Goal: Information Seeking & Learning: Learn about a topic

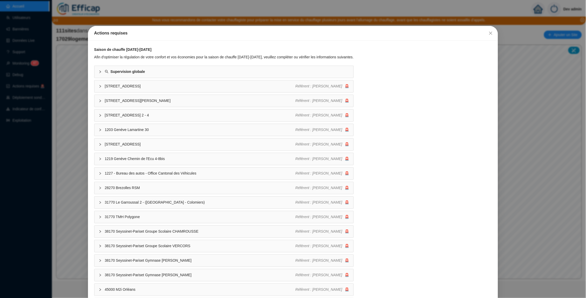
click at [554, 15] on div "Actions requises Saison de chauffe 2025-2026 Afin d'optimiser la régulation de …" at bounding box center [293, 149] width 586 height 298
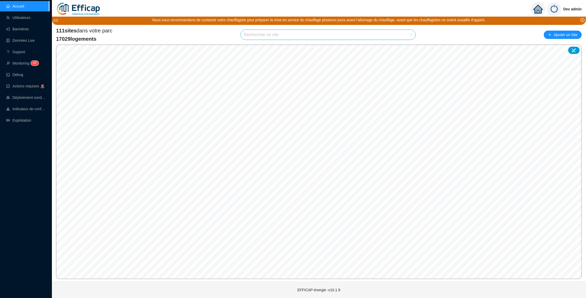
click at [551, 8] on img at bounding box center [554, 9] width 14 height 14
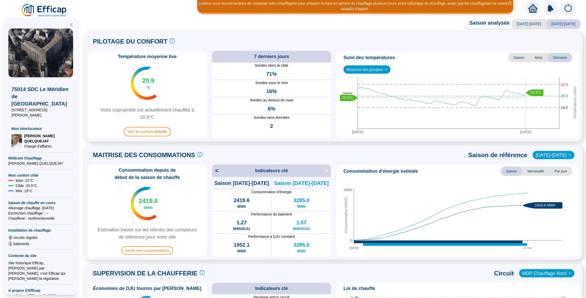
click at [531, 26] on span "2023-2024" at bounding box center [529, 23] width 35 height 9
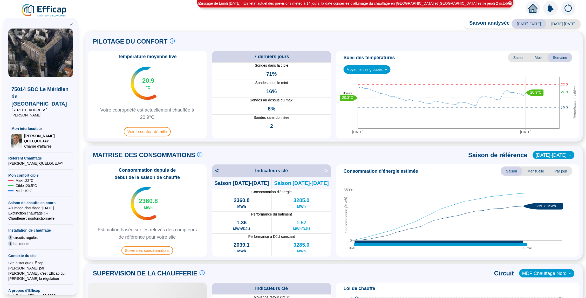
click at [541, 62] on span "Mois" at bounding box center [539, 57] width 18 height 9
click at [525, 56] on span "Saison" at bounding box center [519, 57] width 22 height 9
click at [564, 56] on span "Semaine" at bounding box center [560, 57] width 25 height 9
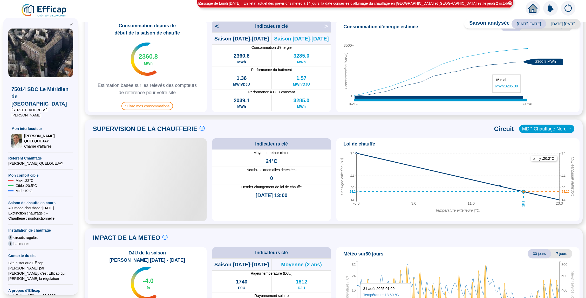
scroll to position [98, 0]
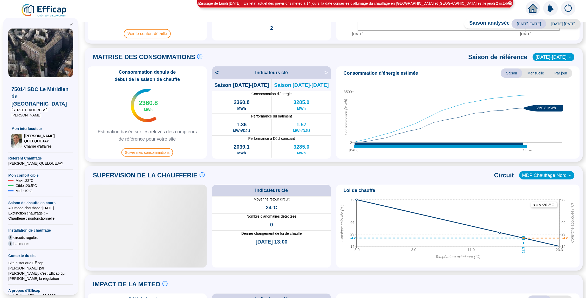
click at [541, 74] on span "Mensuelle" at bounding box center [535, 73] width 27 height 9
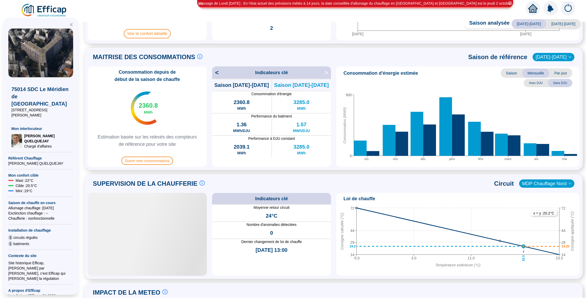
click at [561, 71] on span "Par jour" at bounding box center [560, 73] width 23 height 9
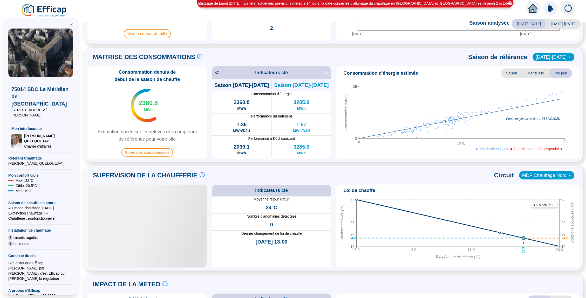
click at [511, 71] on span "Saison" at bounding box center [512, 73] width 22 height 9
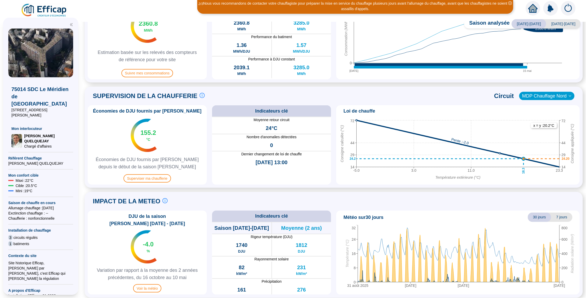
scroll to position [177, 0]
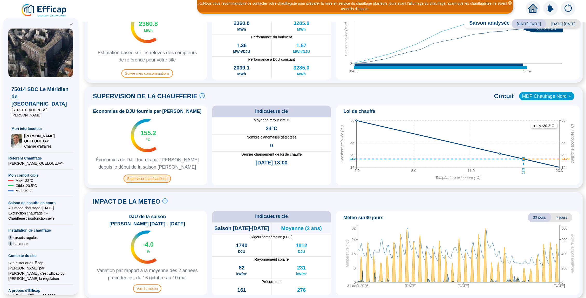
click at [146, 178] on span "Superviser ma chaufferie" at bounding box center [147, 179] width 47 height 8
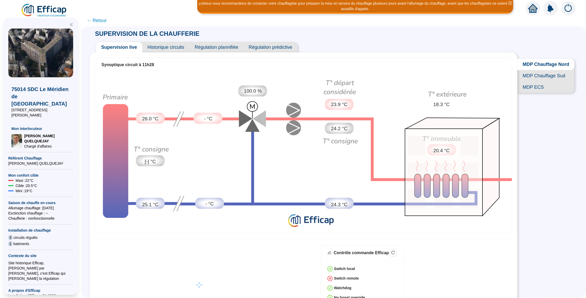
click at [99, 20] on span "← Retour" at bounding box center [97, 20] width 20 height 7
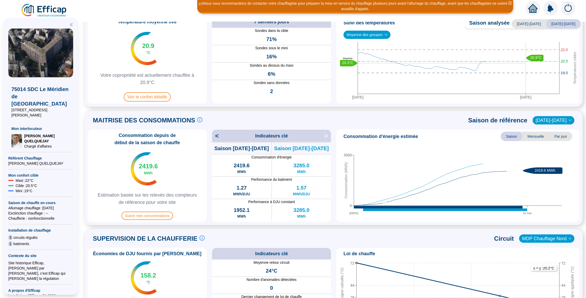
scroll to position [56, 0]
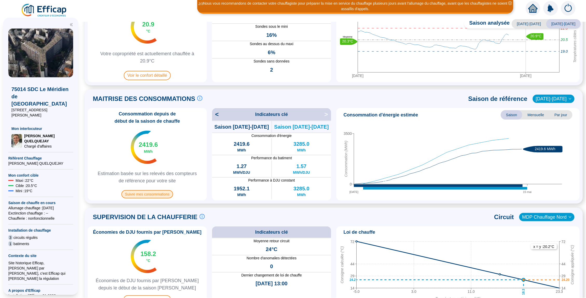
click at [158, 196] on span "Suivre mes consommations" at bounding box center [147, 194] width 52 height 8
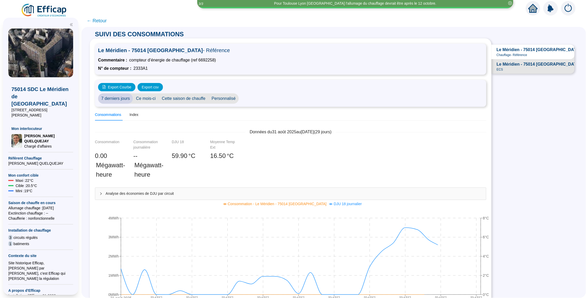
click at [230, 96] on span "Personnalisé" at bounding box center [224, 98] width 30 height 10
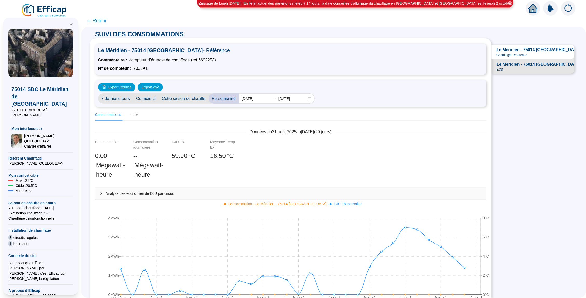
scroll to position [0, 0]
click at [530, 65] on span "Le Méridien - 75014 PARIS - ECS" at bounding box center [545, 64] width 96 height 6
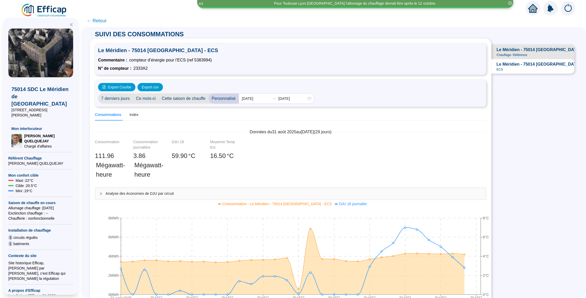
scroll to position [0, 0]
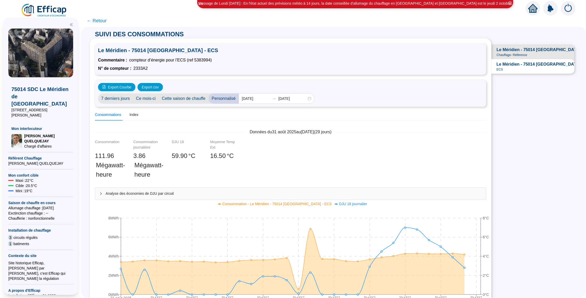
click at [164, 193] on span "Analyse des économies de DJU par circuit" at bounding box center [294, 193] width 376 height 5
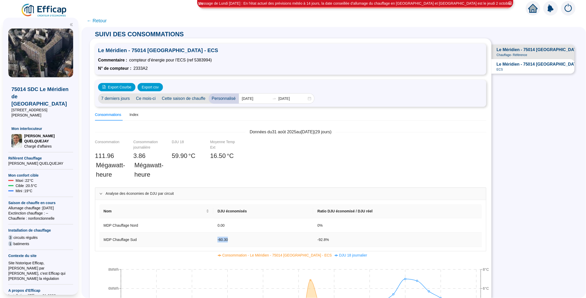
drag, startPoint x: 220, startPoint y: 237, endPoint x: 249, endPoint y: 237, distance: 28.8
click at [248, 237] on td "-60.30" at bounding box center [263, 240] width 100 height 14
drag, startPoint x: 339, startPoint y: 240, endPoint x: 320, endPoint y: 240, distance: 19.5
click at [320, 240] on td "-92.8 %" at bounding box center [397, 240] width 169 height 14
click at [136, 113] on div "Index" at bounding box center [133, 114] width 9 height 5
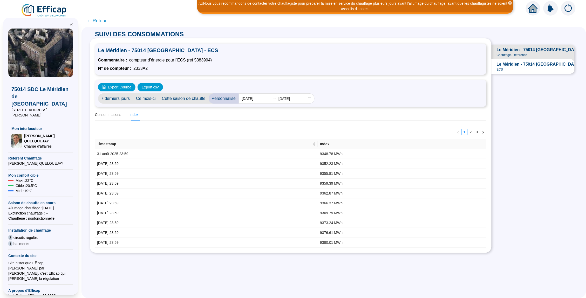
click at [529, 8] on icon "home" at bounding box center [532, 8] width 9 height 9
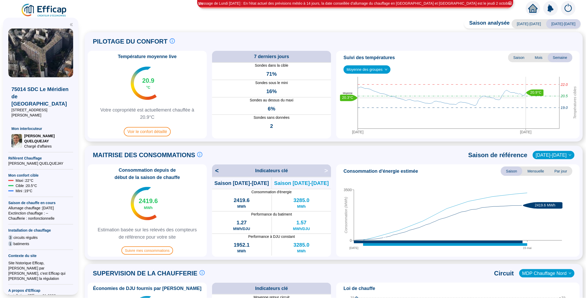
click at [567, 6] on img at bounding box center [568, 8] width 15 height 15
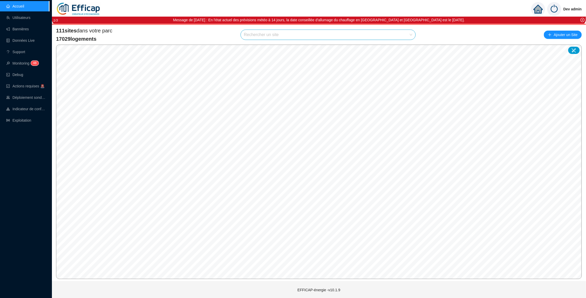
drag, startPoint x: 253, startPoint y: 36, endPoint x: 254, endPoint y: 32, distance: 3.4
click at [253, 36] on input "search" at bounding box center [326, 35] width 164 height 10
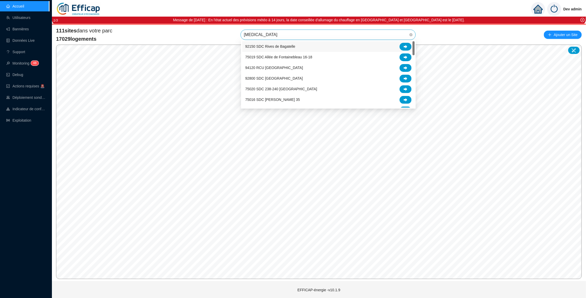
type input "balm"
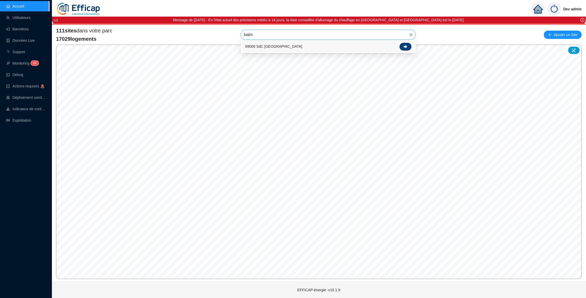
click at [404, 44] on div at bounding box center [406, 47] width 12 height 8
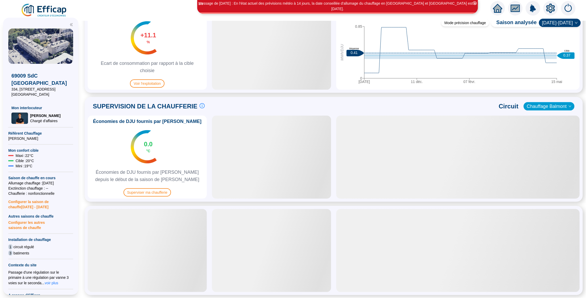
scroll to position [275, 0]
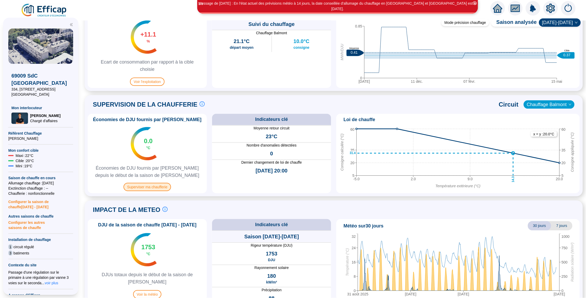
click at [153, 186] on span "Superviser ma chaufferie" at bounding box center [147, 187] width 47 height 8
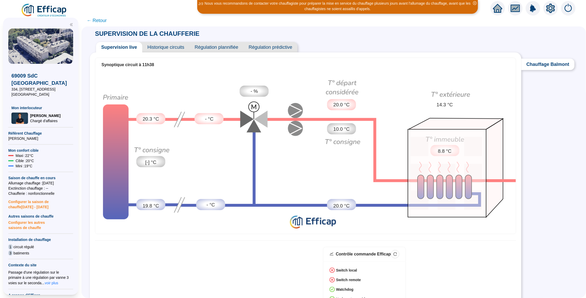
click at [165, 49] on span "Historique circuits" at bounding box center [165, 47] width 47 height 10
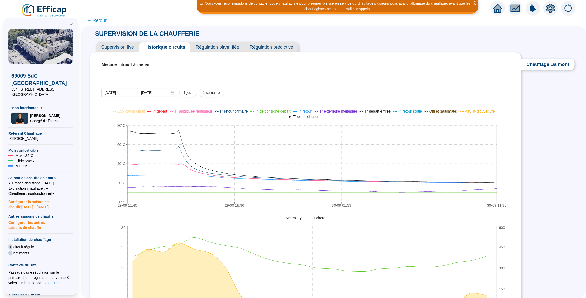
click at [124, 44] on span "Supervision live" at bounding box center [117, 47] width 43 height 10
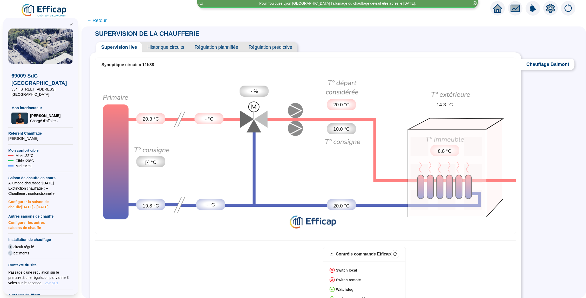
click at [102, 20] on span "← Retour" at bounding box center [97, 20] width 20 height 7
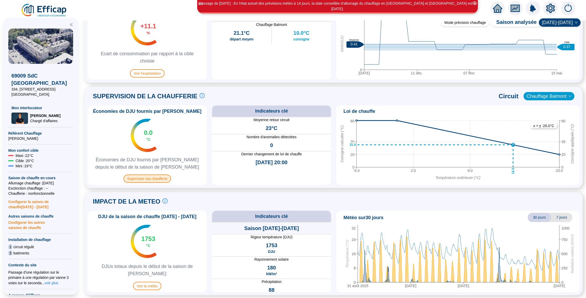
scroll to position [283, 0]
click at [153, 177] on span "Superviser ma chaufferie" at bounding box center [147, 179] width 47 height 8
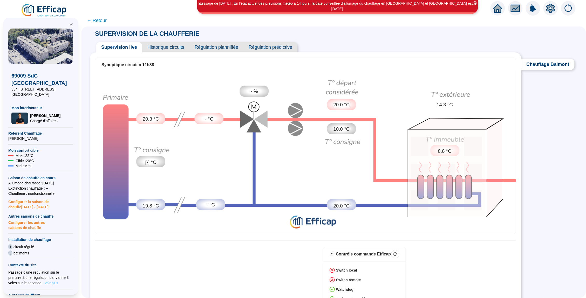
click at [162, 45] on span "Historique circuits" at bounding box center [165, 47] width 47 height 10
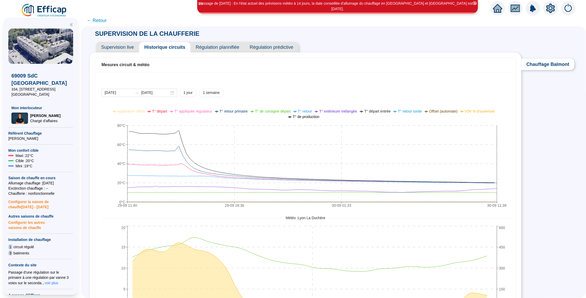
click at [98, 18] on span "← Retour" at bounding box center [97, 20] width 20 height 7
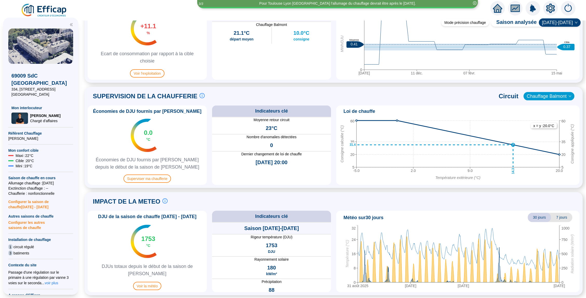
scroll to position [283, 0]
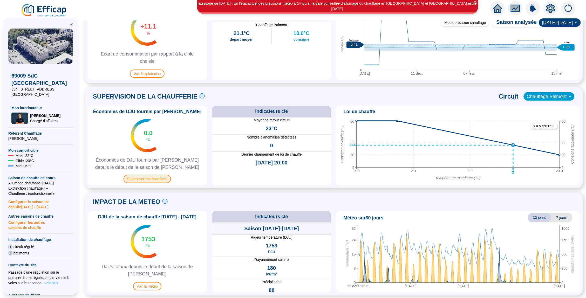
click at [151, 177] on span "Superviser ma chaufferie" at bounding box center [147, 179] width 47 height 8
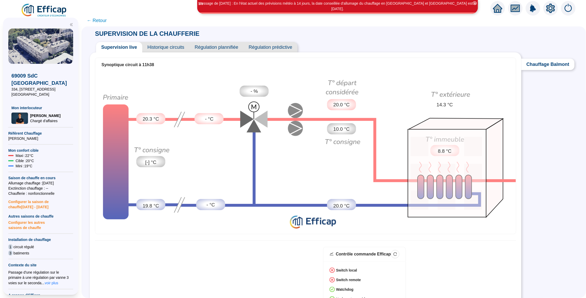
click at [101, 19] on span "← Retour" at bounding box center [97, 20] width 20 height 7
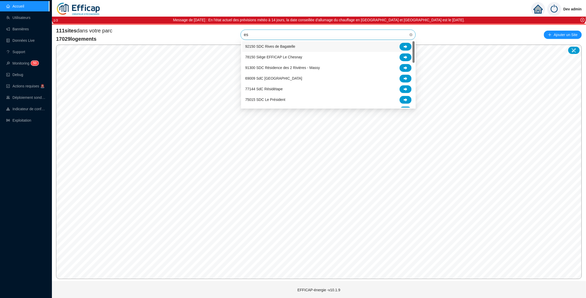
type input "est"
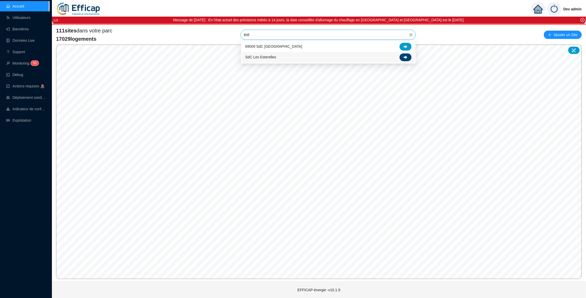
click at [402, 56] on div at bounding box center [406, 57] width 12 height 8
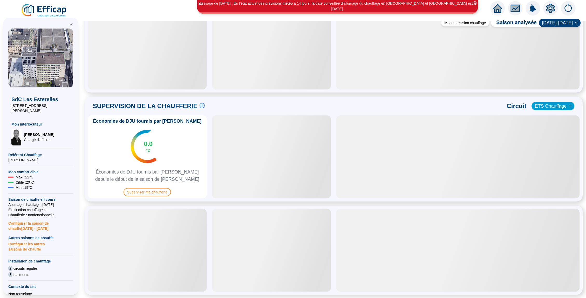
scroll to position [262, 0]
click at [154, 193] on span "Superviser ma chaufferie" at bounding box center [147, 192] width 47 height 8
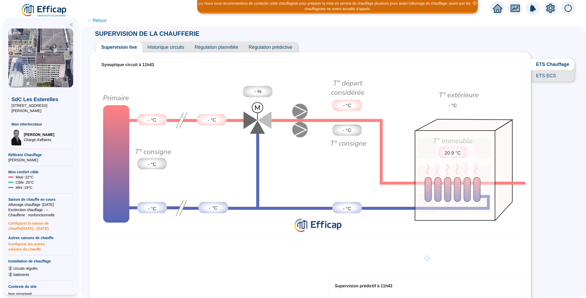
click at [162, 47] on span "Historique circuits" at bounding box center [165, 47] width 47 height 10
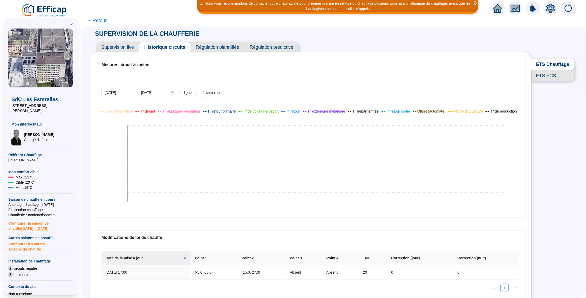
click at [499, 11] on icon "home" at bounding box center [497, 8] width 9 height 7
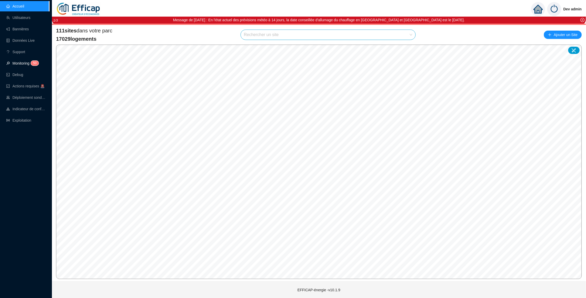
click at [22, 63] on link "Monitoring 5 0" at bounding box center [21, 63] width 31 height 4
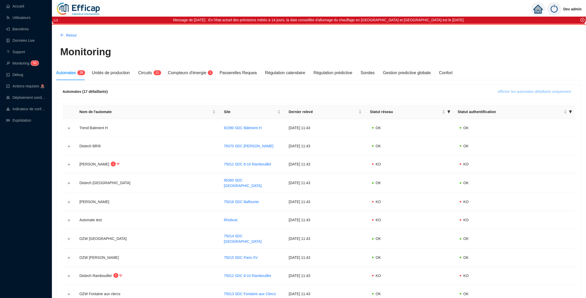
click at [511, 91] on span "Afficher les automates défaillants uniquement" at bounding box center [534, 91] width 73 height 5
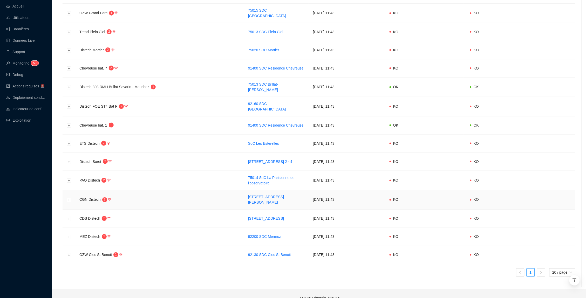
scroll to position [169, 0]
click at [70, 218] on button "Développer la ligne" at bounding box center [69, 220] width 4 height 4
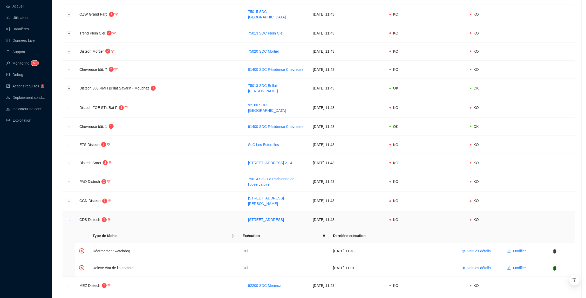
click at [69, 218] on button "Réduire la ligne" at bounding box center [69, 220] width 4 height 4
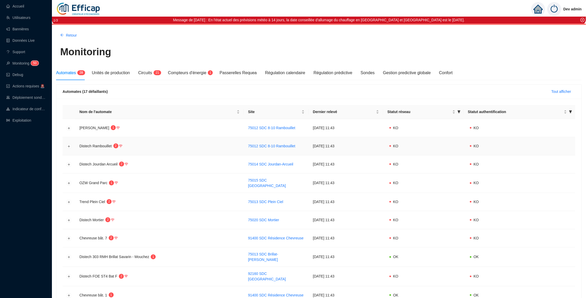
scroll to position [0, 0]
click at [189, 74] on span "Compteurs d'énergie" at bounding box center [187, 73] width 38 height 4
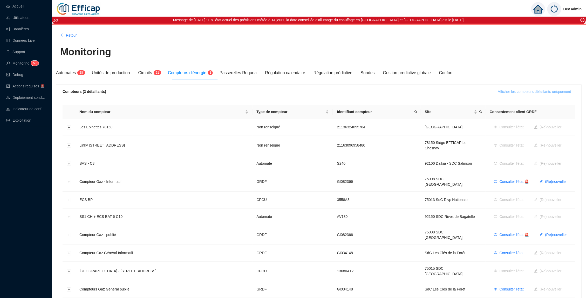
click at [542, 89] on span "Afficher les compteurs défaillants uniquement" at bounding box center [534, 91] width 73 height 5
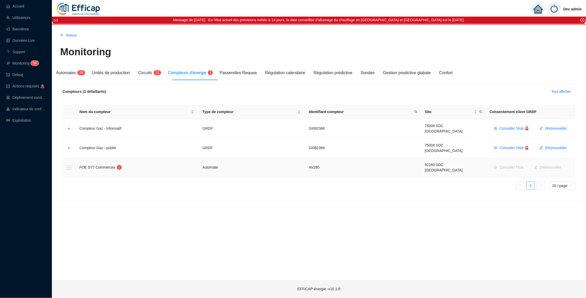
click at [69, 166] on button "Développer la ligne" at bounding box center [69, 168] width 4 height 4
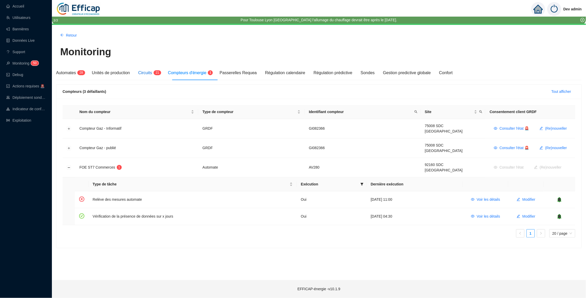
click at [152, 71] on span "Circuits" at bounding box center [145, 73] width 14 height 4
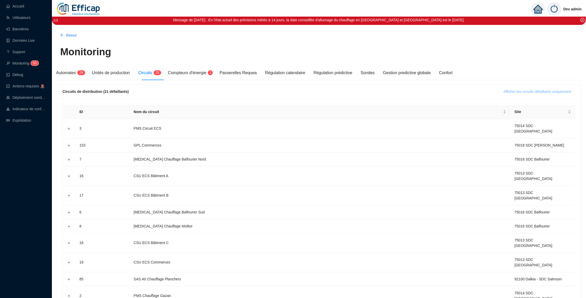
click at [522, 92] on span "Afficher les circuits défaillants uniquement" at bounding box center [537, 91] width 67 height 5
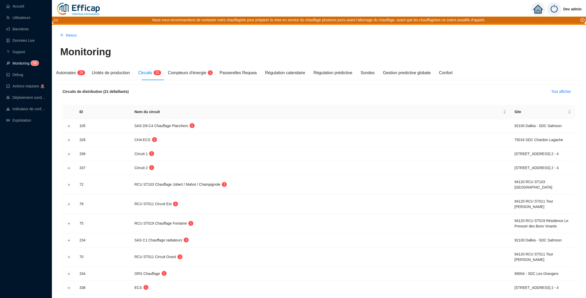
click at [34, 62] on span "5" at bounding box center [34, 63] width 2 height 4
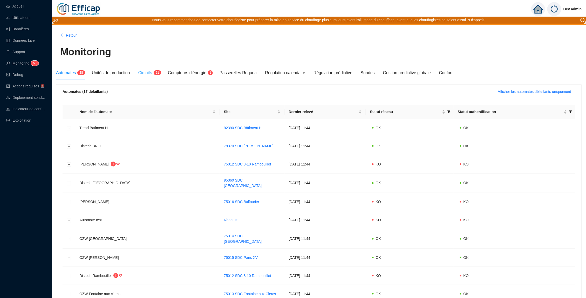
click at [159, 76] on div "Circuits 2 1" at bounding box center [149, 73] width 22 height 15
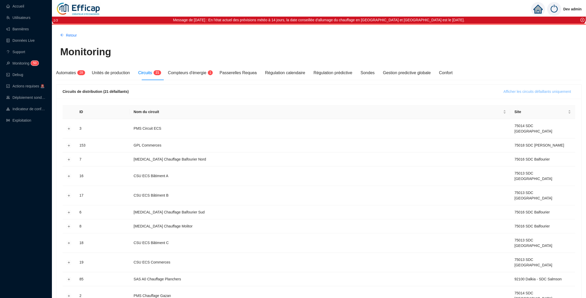
click at [515, 90] on span "Afficher les circuits défaillants uniquement" at bounding box center [537, 91] width 67 height 5
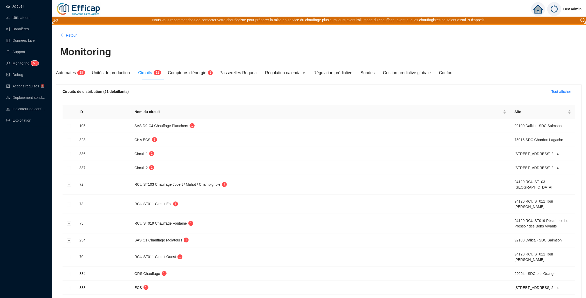
click at [24, 6] on link "Accueil" at bounding box center [15, 6] width 18 height 4
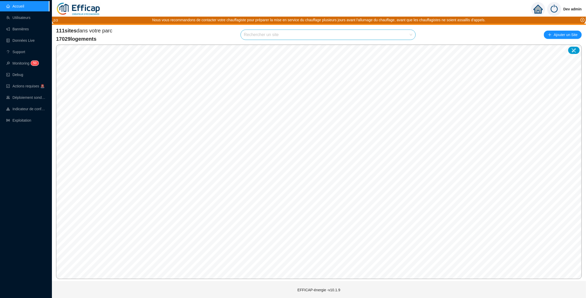
click at [272, 36] on input "search" at bounding box center [326, 35] width 164 height 10
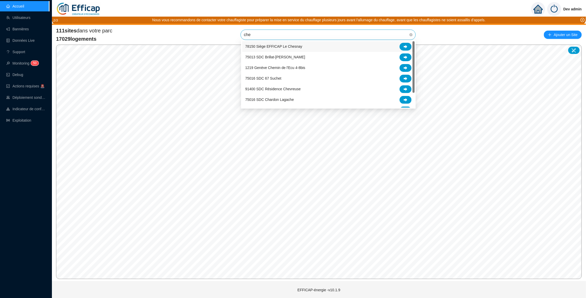
type input "chev"
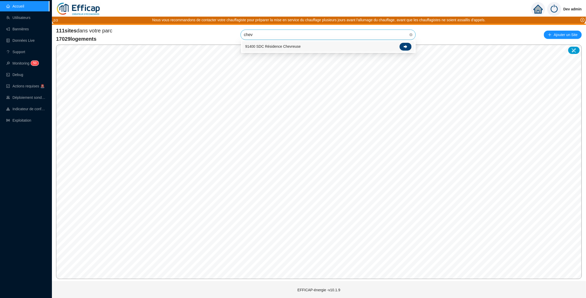
click at [406, 44] on div at bounding box center [406, 47] width 12 height 8
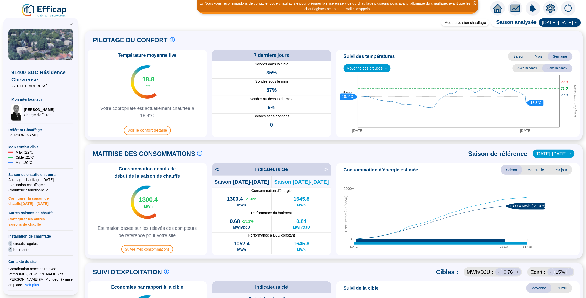
click at [375, 70] on span "Moyenne des groupes" at bounding box center [367, 68] width 41 height 8
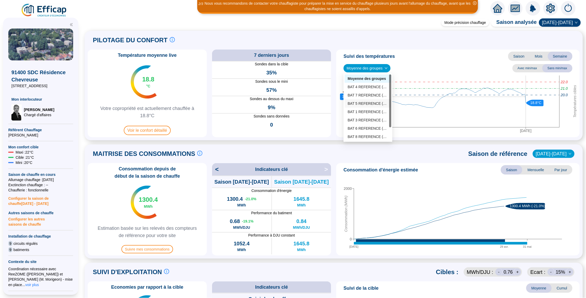
click at [373, 106] on div "BAT 5 REFERENCE (6 sondes)" at bounding box center [368, 103] width 47 height 8
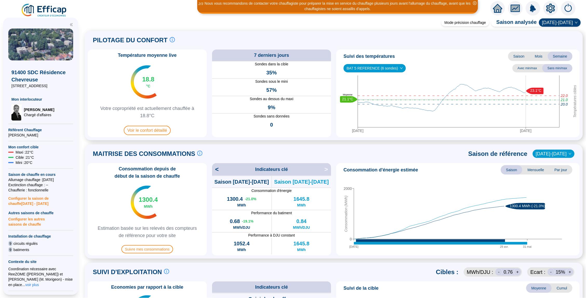
click at [372, 73] on div "Suivi des températures Saison Mois Semaine BAT 5 REFERENCE (6 sondes) BAT 5 REF…" at bounding box center [457, 94] width 243 height 88
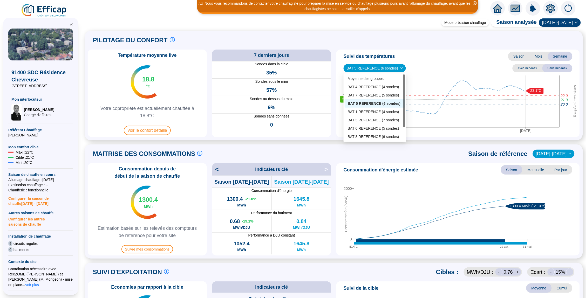
click at [372, 64] on span "BAT 5 REFERENCE (6 sondes)" at bounding box center [375, 68] width 56 height 8
click at [371, 134] on div "BAT 8 REFERENCE (6 sondes)" at bounding box center [375, 136] width 54 height 5
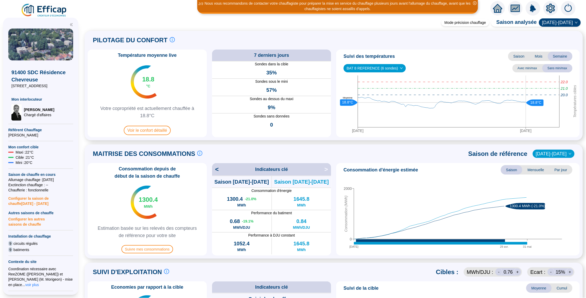
click at [375, 72] on div "Suivi des températures Saison Mois Semaine BAT 8 REFERENCE (6 sondes) Avec min/…" at bounding box center [457, 94] width 243 height 88
click at [375, 68] on span "BAT 8 REFERENCE (6 sondes)" at bounding box center [375, 68] width 56 height 8
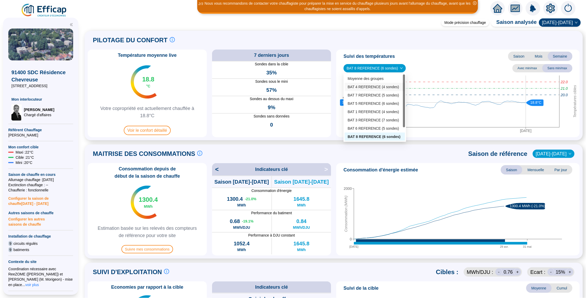
click at [375, 85] on div "BAT 4 REFERENCE (4 sondes)" at bounding box center [375, 86] width 54 height 5
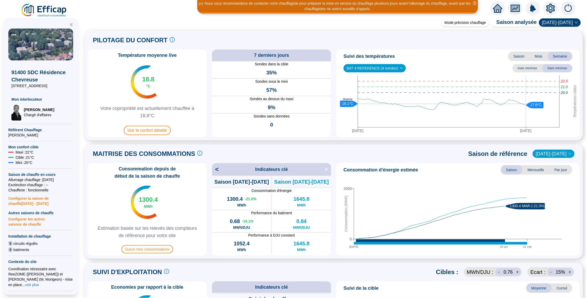
click at [495, 8] on icon "home" at bounding box center [497, 8] width 9 height 7
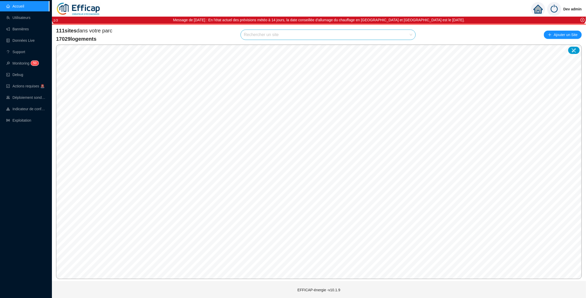
click at [216, 38] on div "111 sites dans votre parc 17029 logements Rechercher un site Ajouter un Site" at bounding box center [319, 35] width 526 height 16
click at [38, 64] on sup "5 0" at bounding box center [35, 63] width 8 height 5
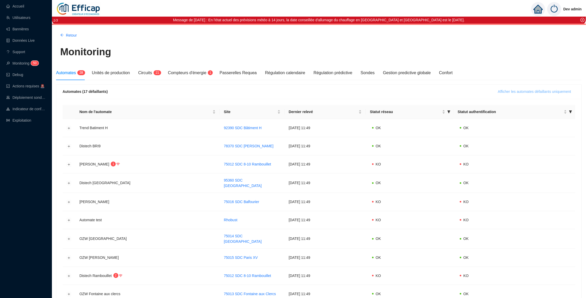
click at [523, 91] on span "Afficher les automates défaillants uniquement" at bounding box center [534, 91] width 73 height 5
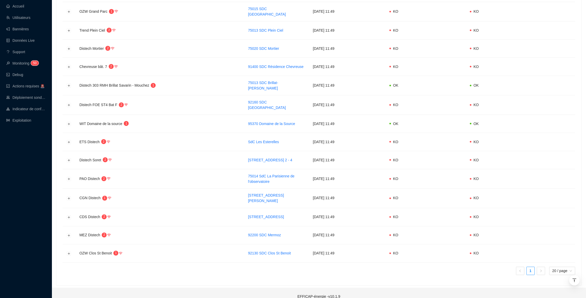
scroll to position [171, 0]
click at [70, 177] on button "Développer la ligne" at bounding box center [69, 179] width 4 height 4
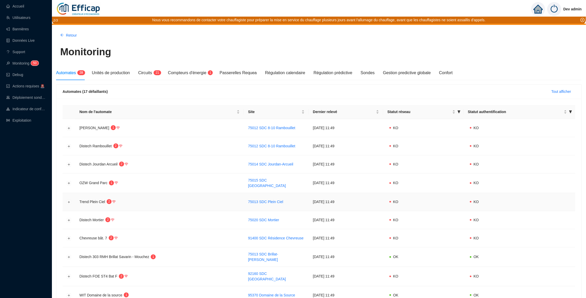
scroll to position [0, 0]
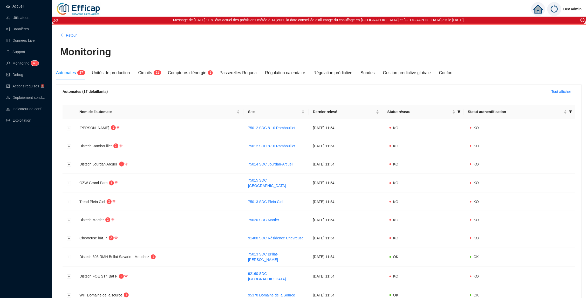
click at [24, 4] on link "Accueil" at bounding box center [15, 6] width 18 height 4
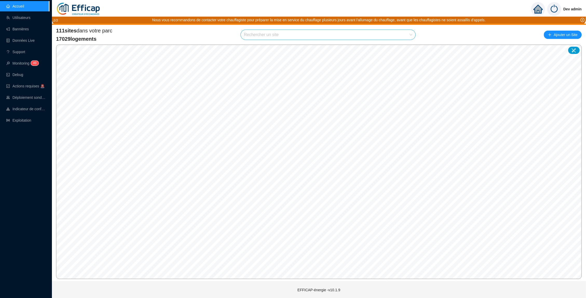
click at [258, 33] on input "search" at bounding box center [326, 35] width 164 height 10
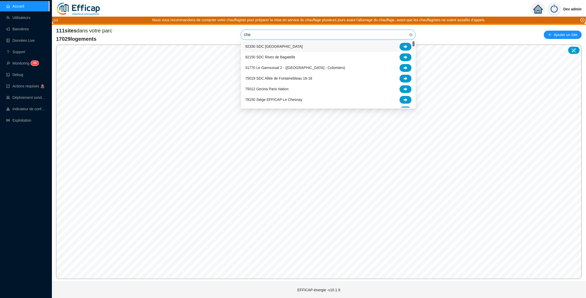
type input "chev"
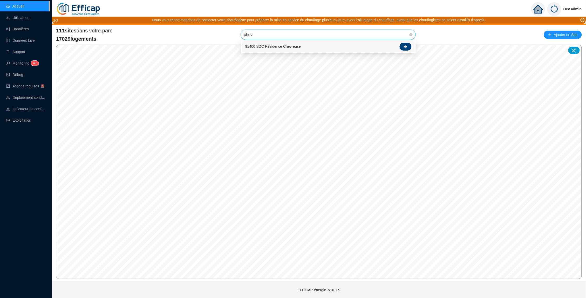
click at [407, 46] on icon at bounding box center [406, 47] width 4 height 4
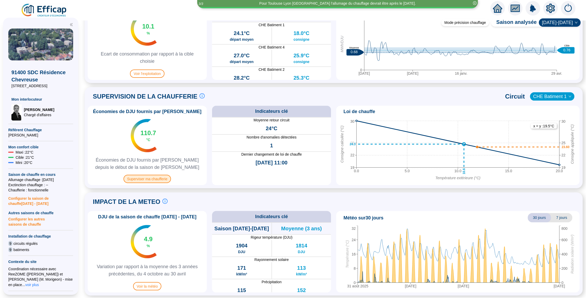
click at [160, 181] on span "Superviser ma chaufferie" at bounding box center [147, 179] width 47 height 8
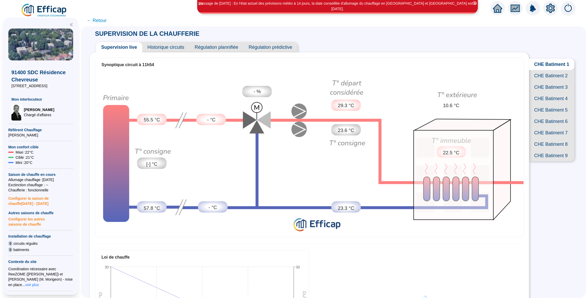
click at [554, 142] on span "CHE Batiment 8" at bounding box center [551, 144] width 45 height 11
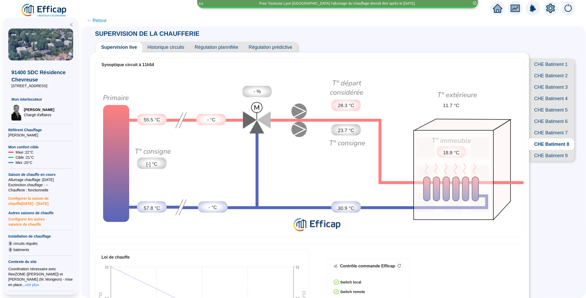
click at [548, 116] on span "CHE Batiment 6" at bounding box center [551, 121] width 45 height 11
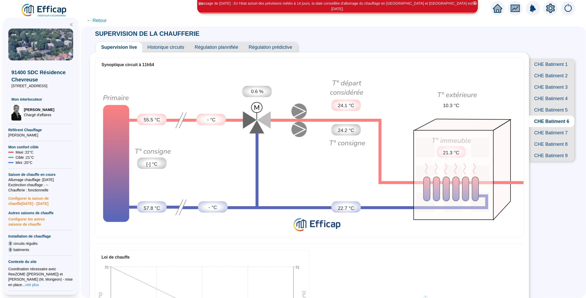
scroll to position [8, 0]
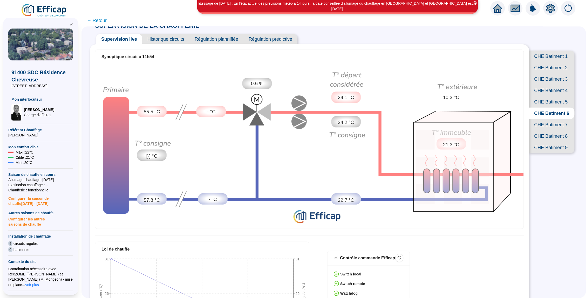
click at [556, 55] on span "CHE Batiment 1" at bounding box center [551, 56] width 45 height 11
click at [161, 42] on span "Historique circuits" at bounding box center [165, 39] width 47 height 10
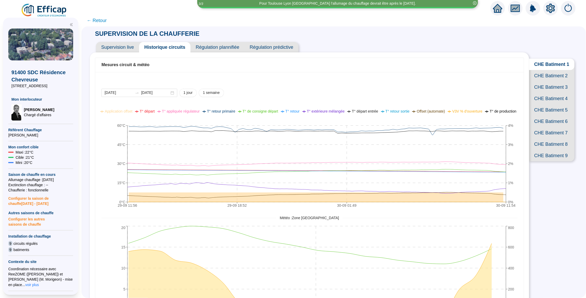
click at [550, 74] on span "CHE Batiment 2" at bounding box center [551, 75] width 45 height 11
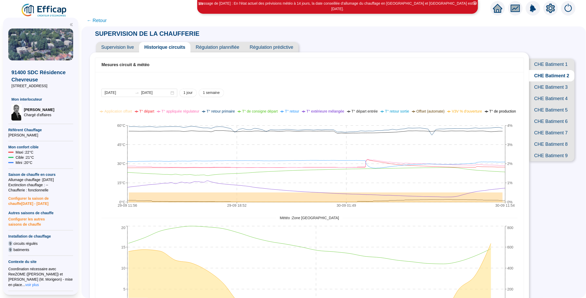
click at [551, 88] on span "CHE Batiment 3" at bounding box center [551, 86] width 45 height 11
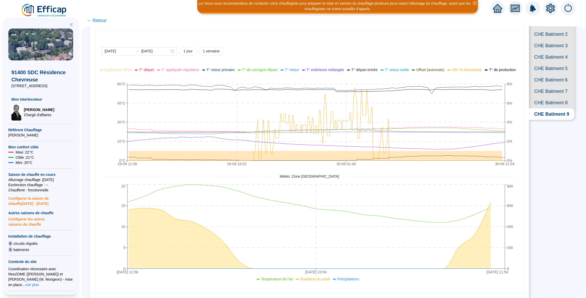
scroll to position [53, 0]
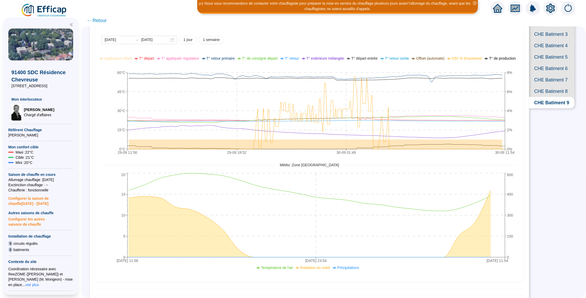
click at [541, 91] on span "CHE Batiment 8" at bounding box center [551, 91] width 45 height 11
